Goal: Use online tool/utility: Utilize a website feature to perform a specific function

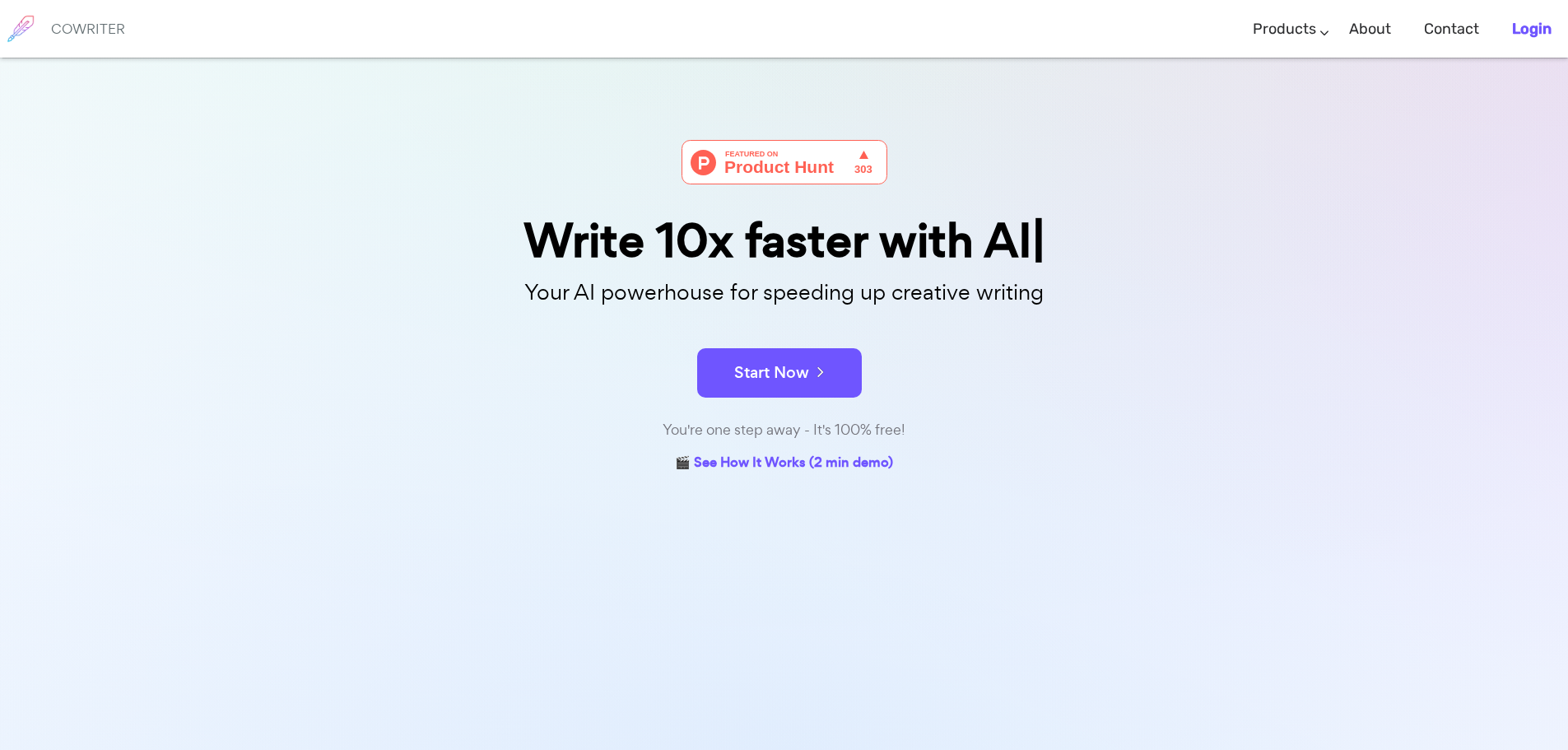
click at [1522, 25] on b "Login" at bounding box center [1531, 29] width 39 height 18
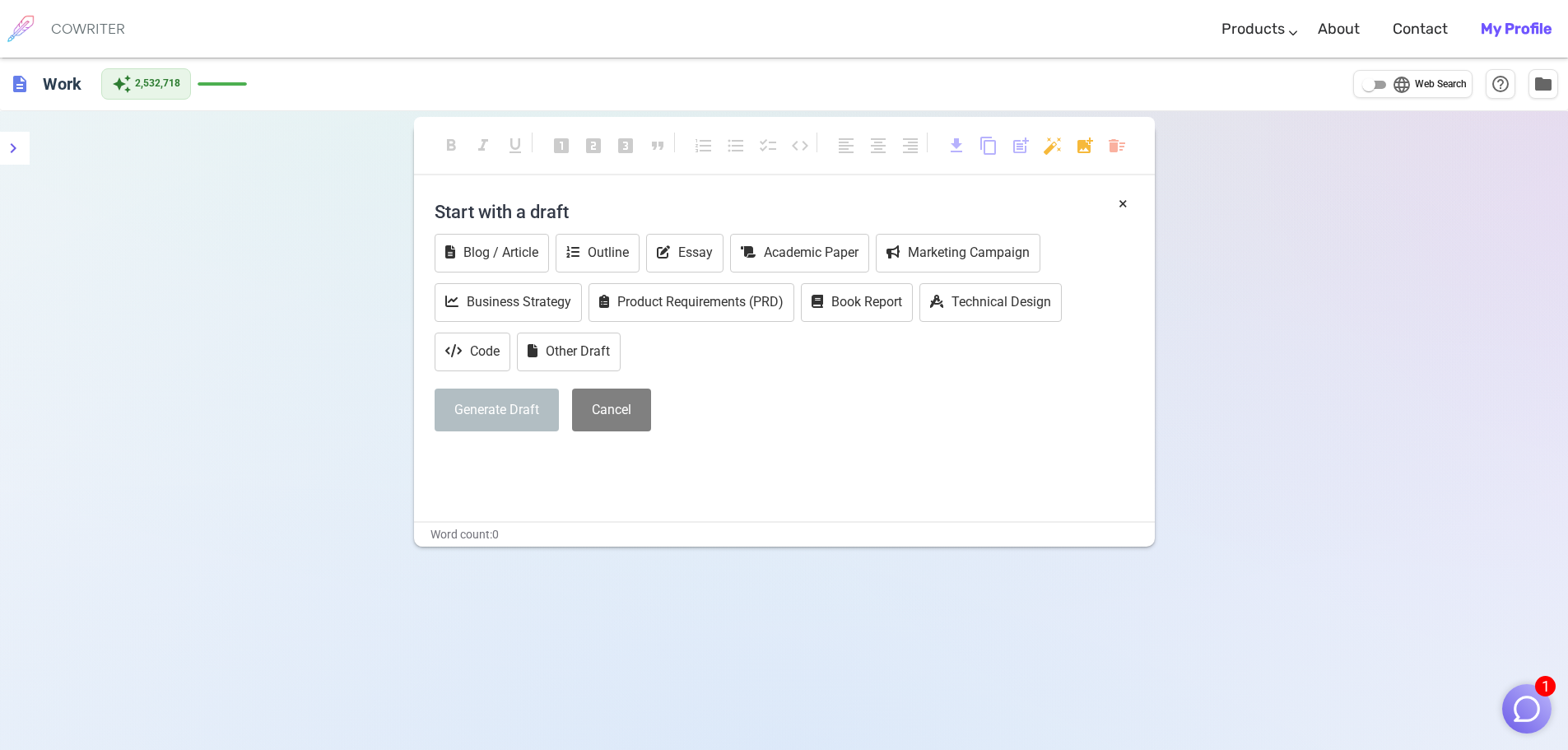
click at [1514, 699] on img "button" at bounding box center [1527, 709] width 31 height 31
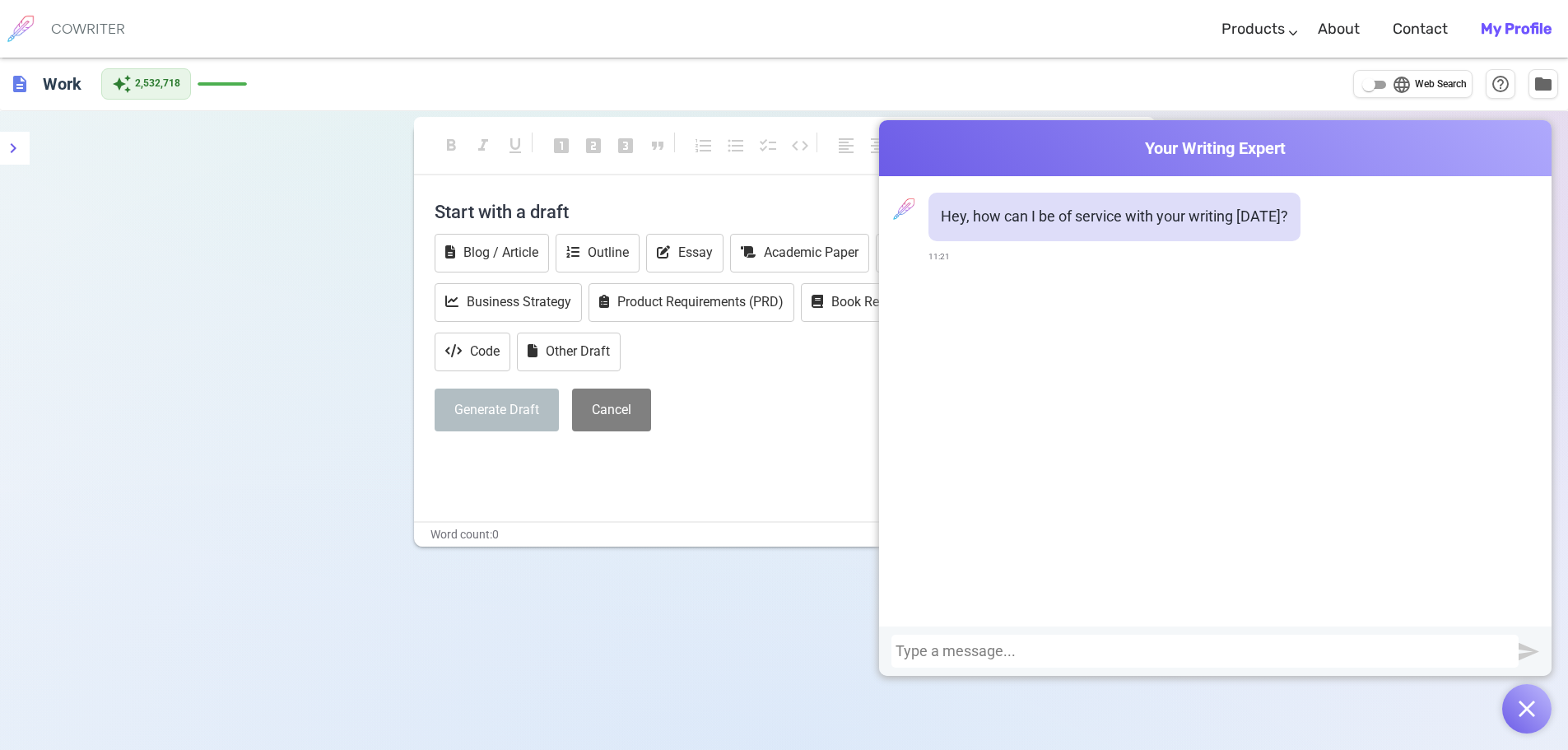
click at [1409, 651] on div at bounding box center [1204, 651] width 619 height 17
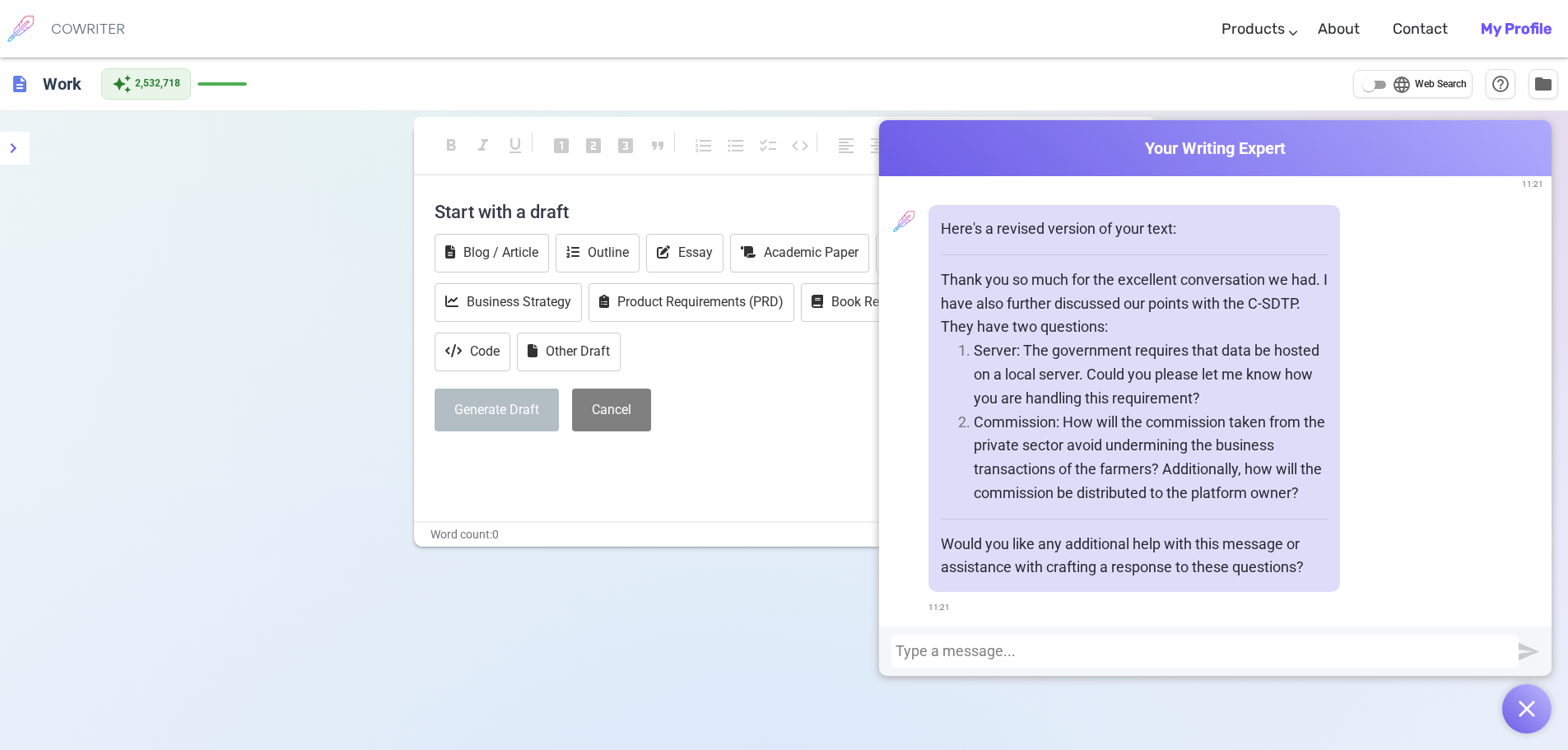
scroll to position [717, 0]
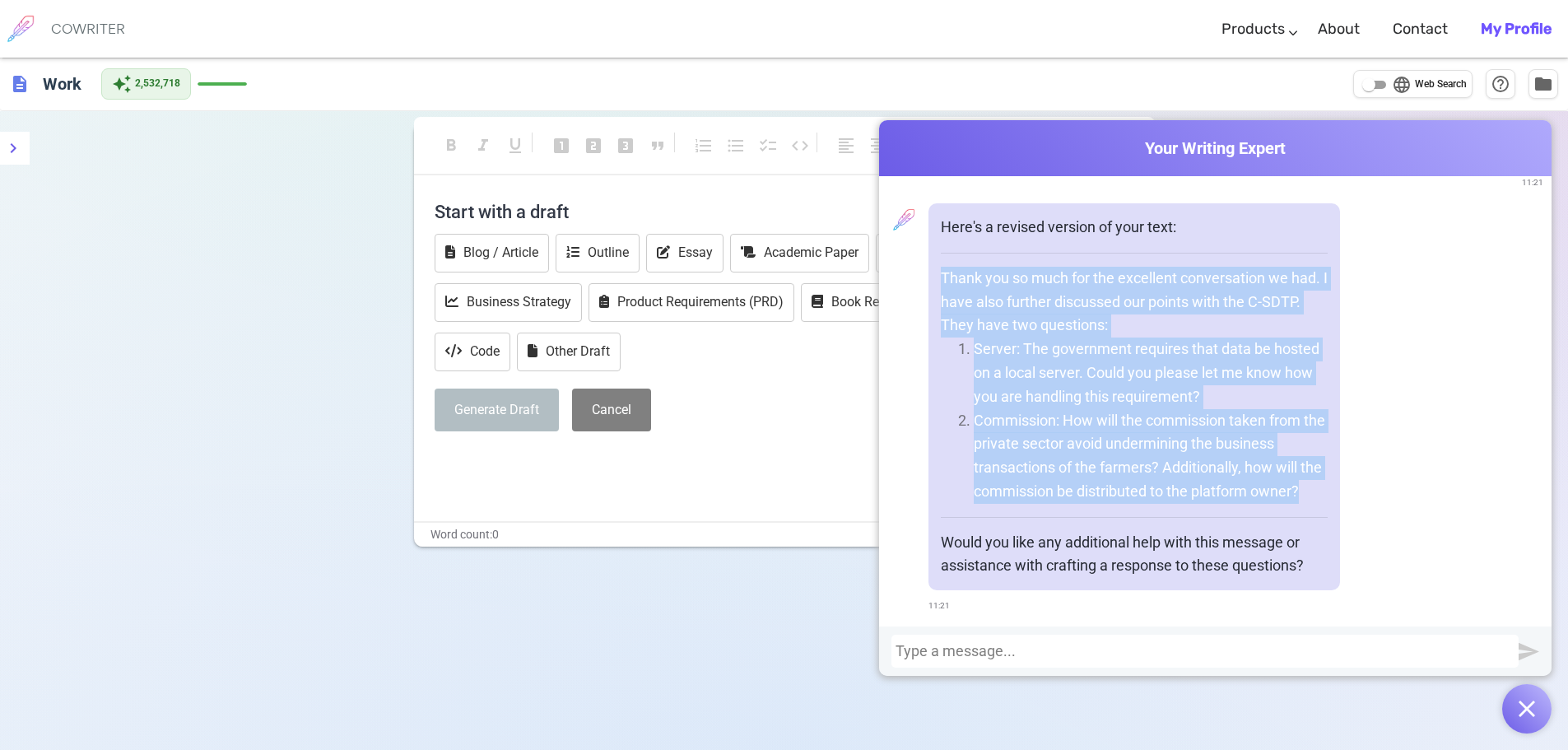
drag, startPoint x: 938, startPoint y: 276, endPoint x: 1287, endPoint y: 486, distance: 407.3
click at [1299, 486] on div "Here's a revised version of your text: Thank you so much for the excellent conv…" at bounding box center [1134, 397] width 411 height 387
copy div "Thank you so much for the excellent conversation we had. I have also further di…"
